Goal: Browse casually: Explore the website without a specific task or goal

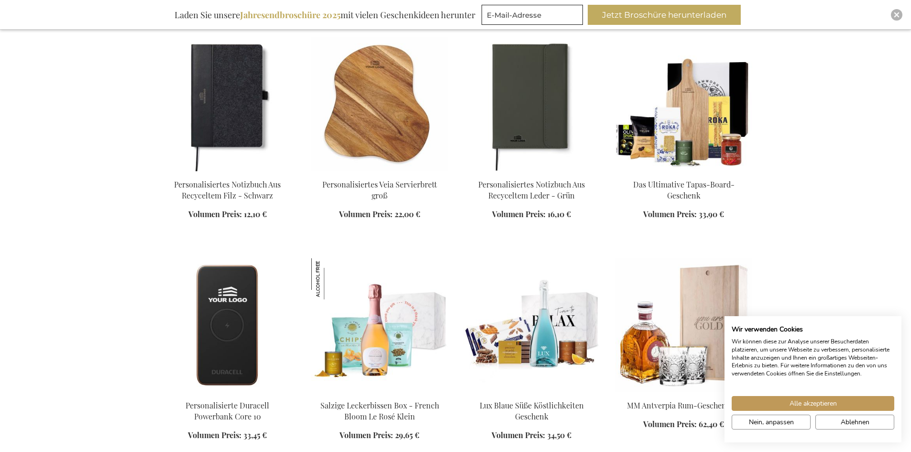
scroll to position [765, 0]
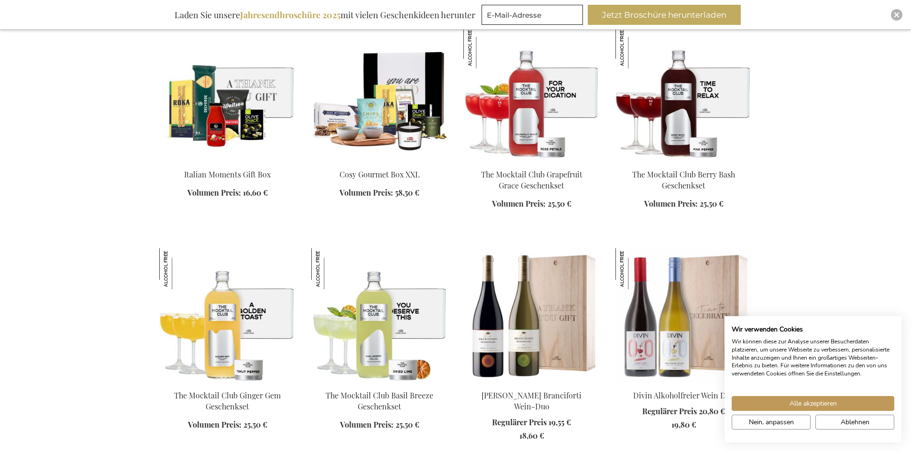
scroll to position [2439, 0]
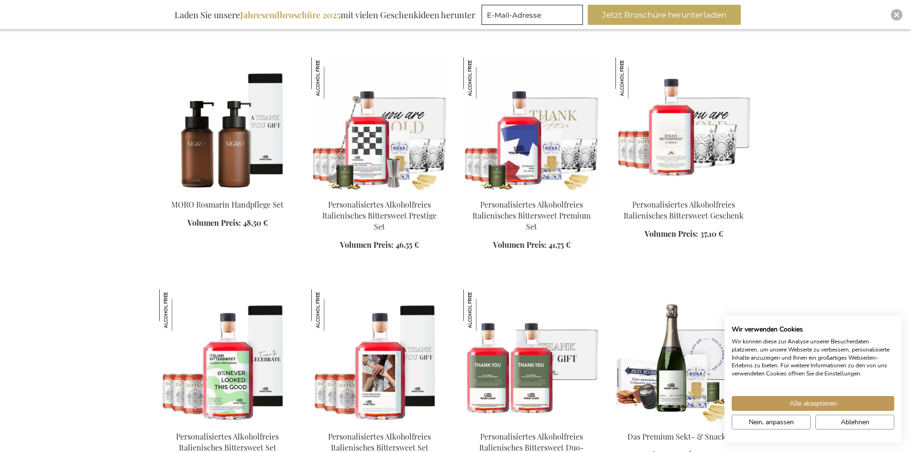
scroll to position [3969, 0]
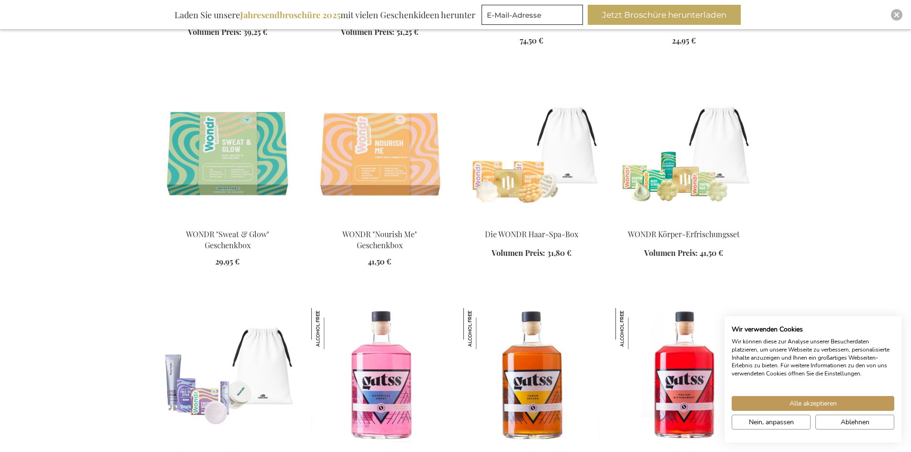
scroll to position [7460, 0]
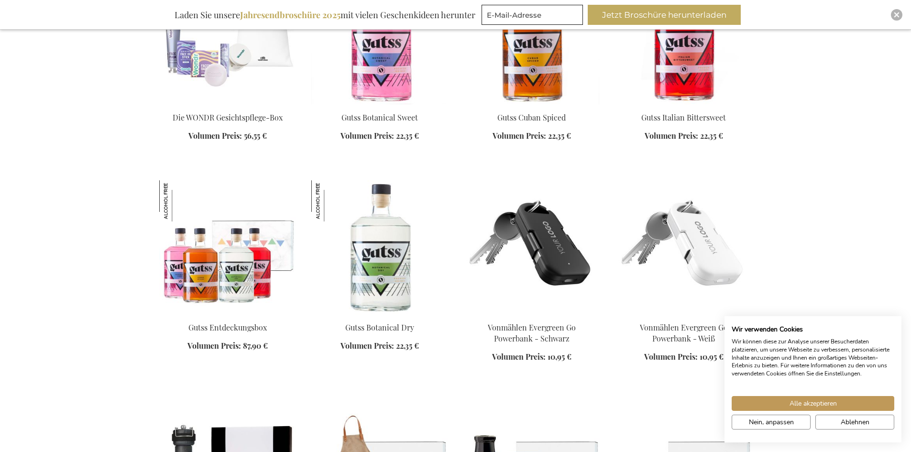
scroll to position [7795, 0]
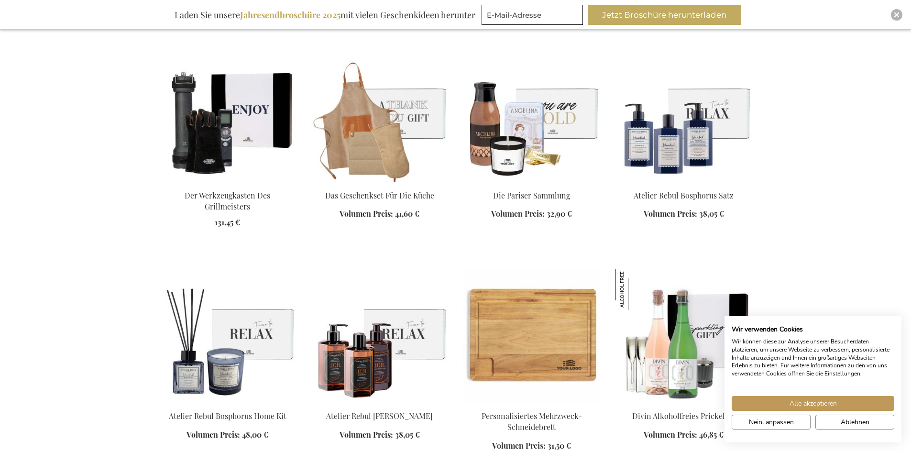
scroll to position [8129, 0]
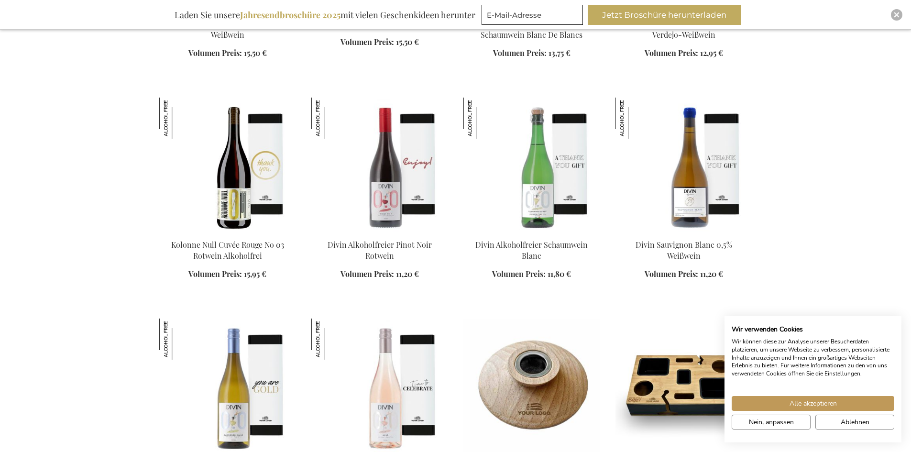
scroll to position [9420, 0]
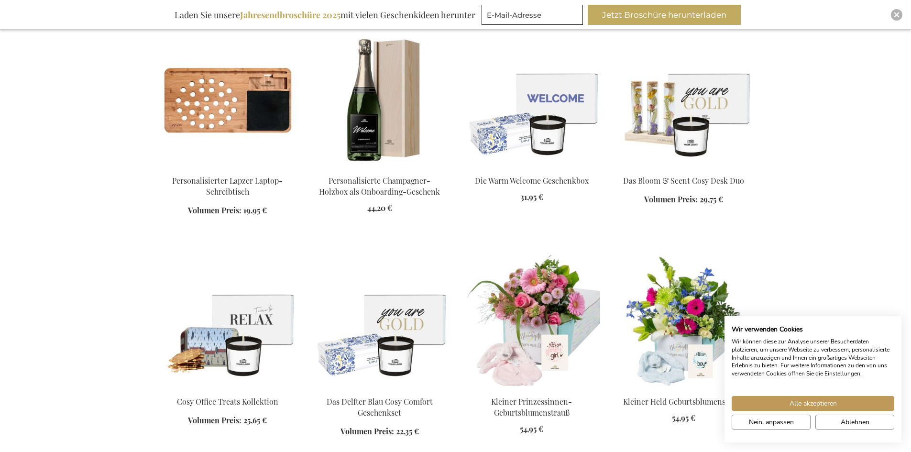
scroll to position [9707, 0]
